Goal: Find specific page/section: Find specific page/section

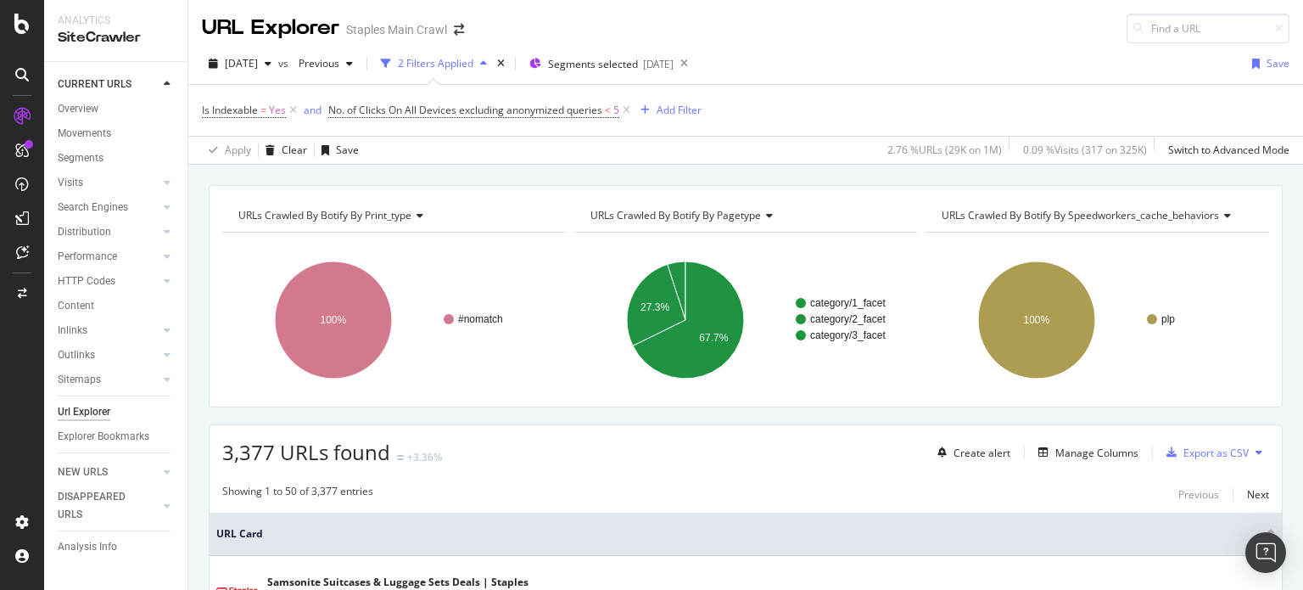
scroll to position [679, 0]
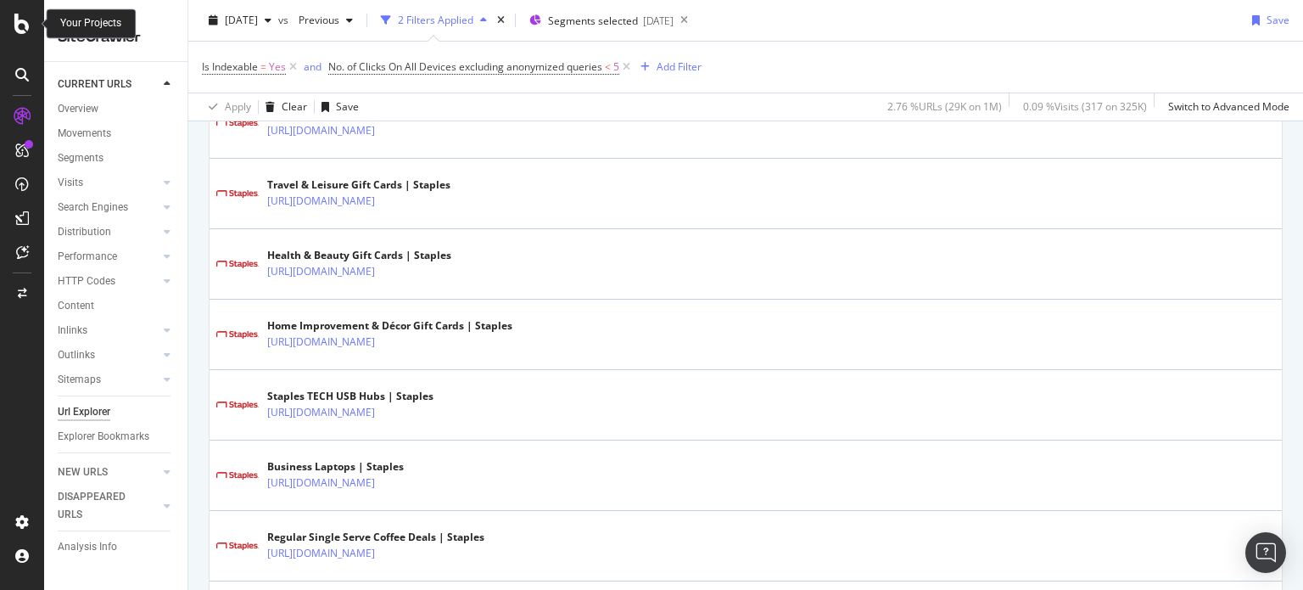
click at [23, 23] on icon at bounding box center [21, 24] width 15 height 20
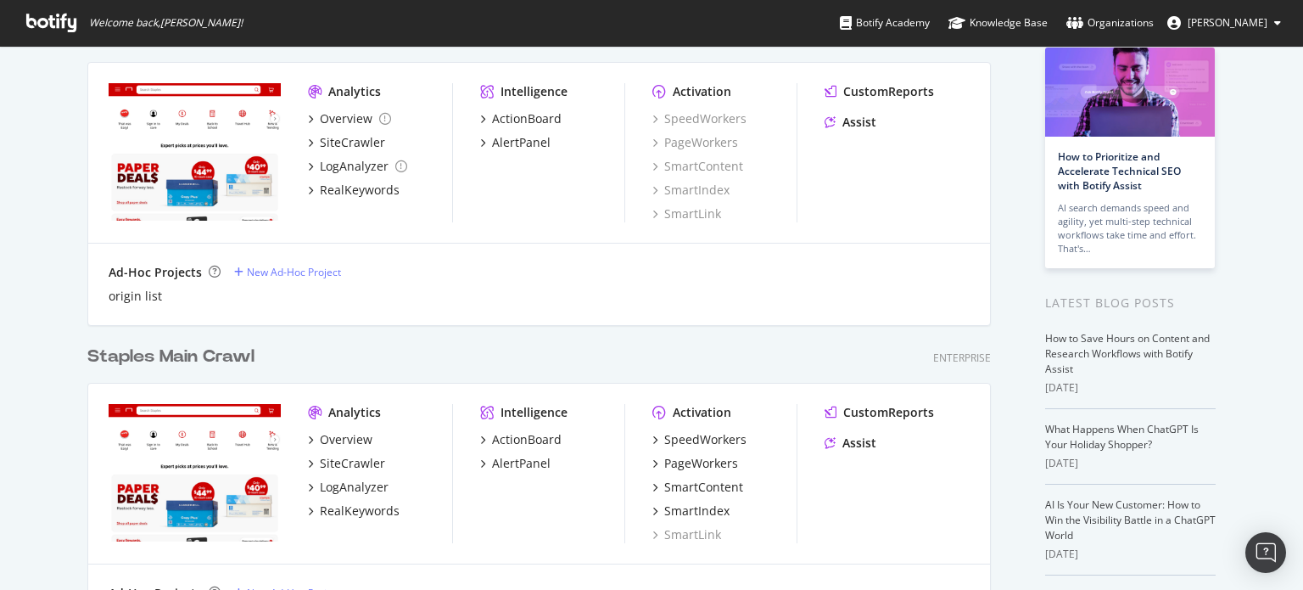
scroll to position [170, 0]
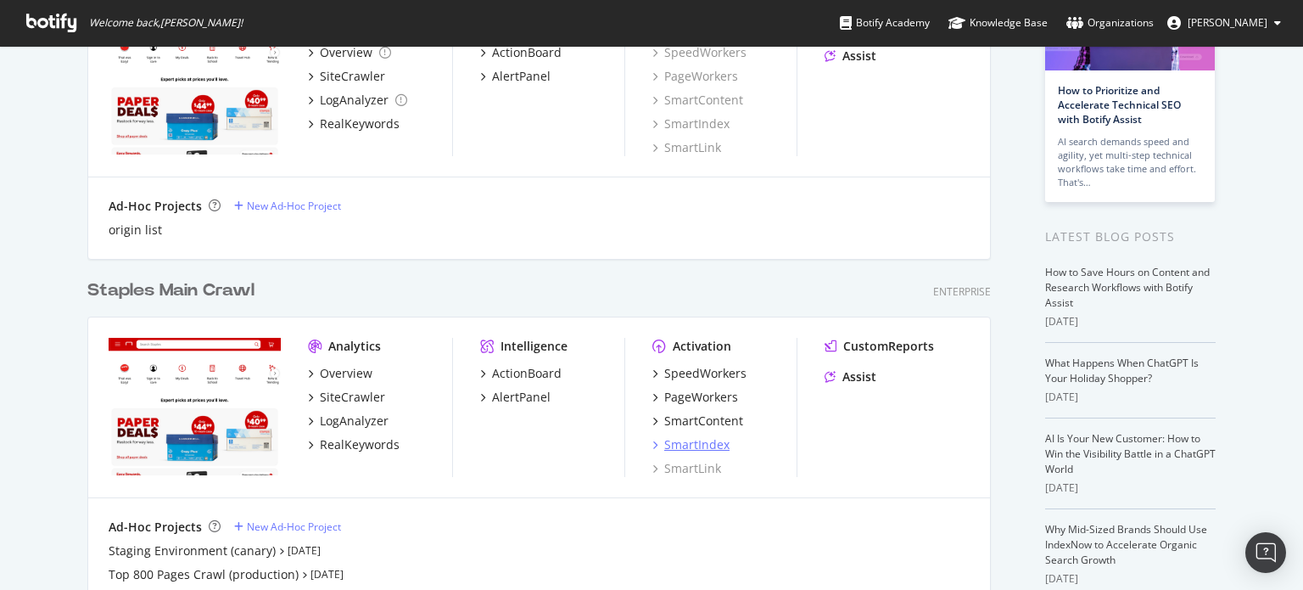
click at [684, 439] on div "SmartIndex" at bounding box center [696, 444] width 65 height 17
